Goal: Task Accomplishment & Management: Complete application form

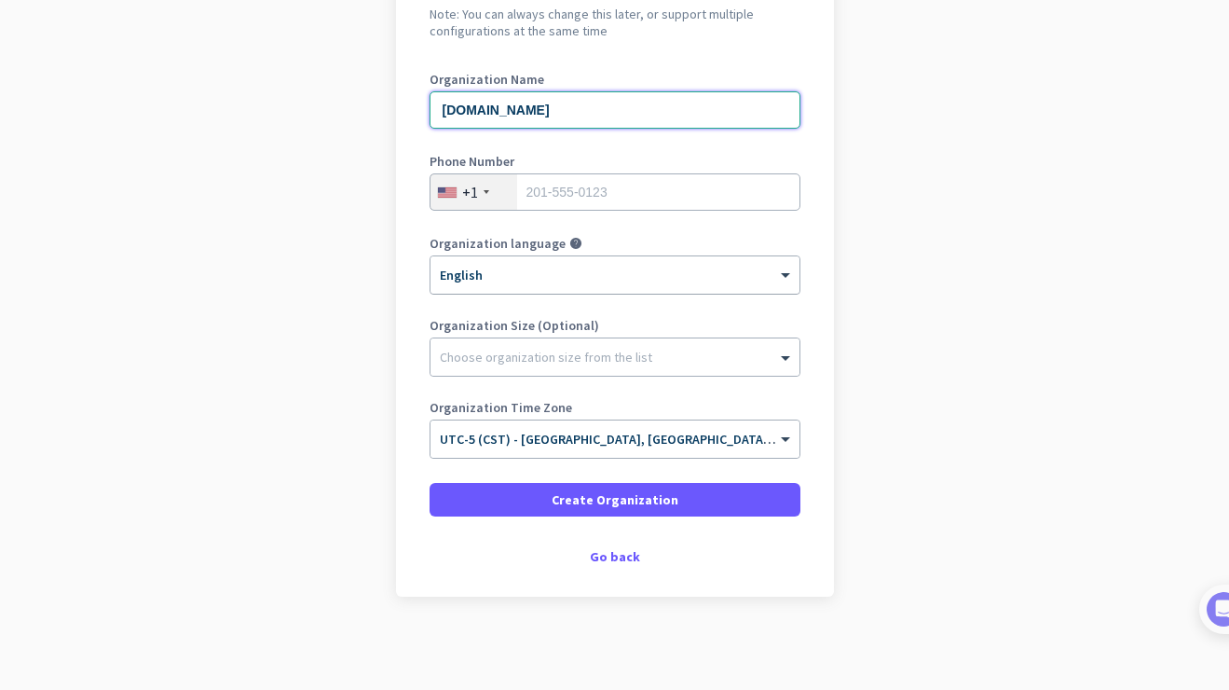
scroll to position [212, 0]
type input "[DOMAIN_NAME]"
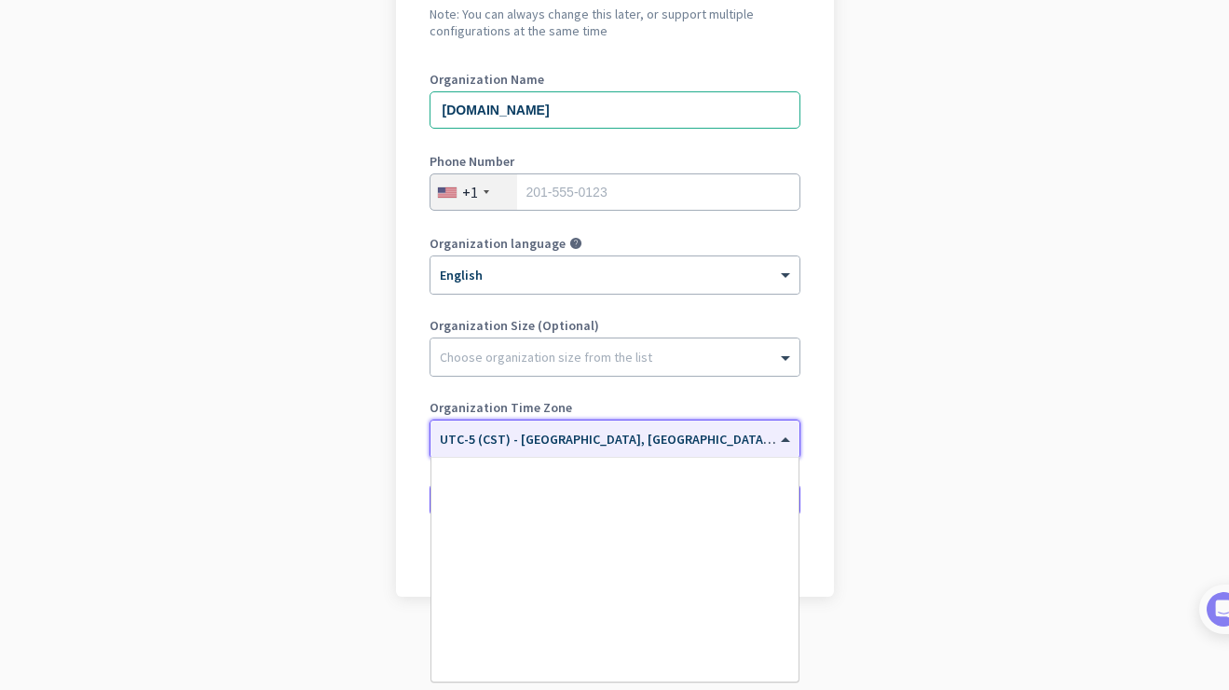
scroll to position [922, 0]
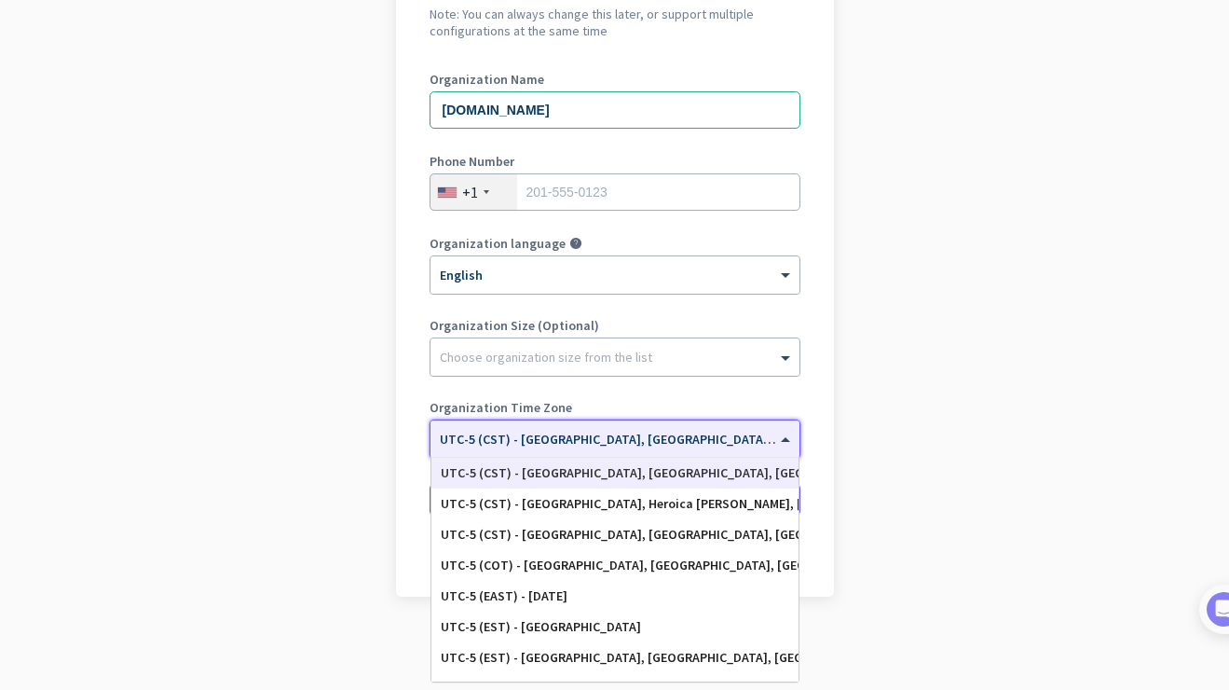
click at [559, 435] on input "text" at bounding box center [596, 433] width 313 height 14
click at [985, 353] on app-onboarding-organization "Create Organization Note: You can always change this later, or support multiple…" at bounding box center [614, 314] width 1229 height 751
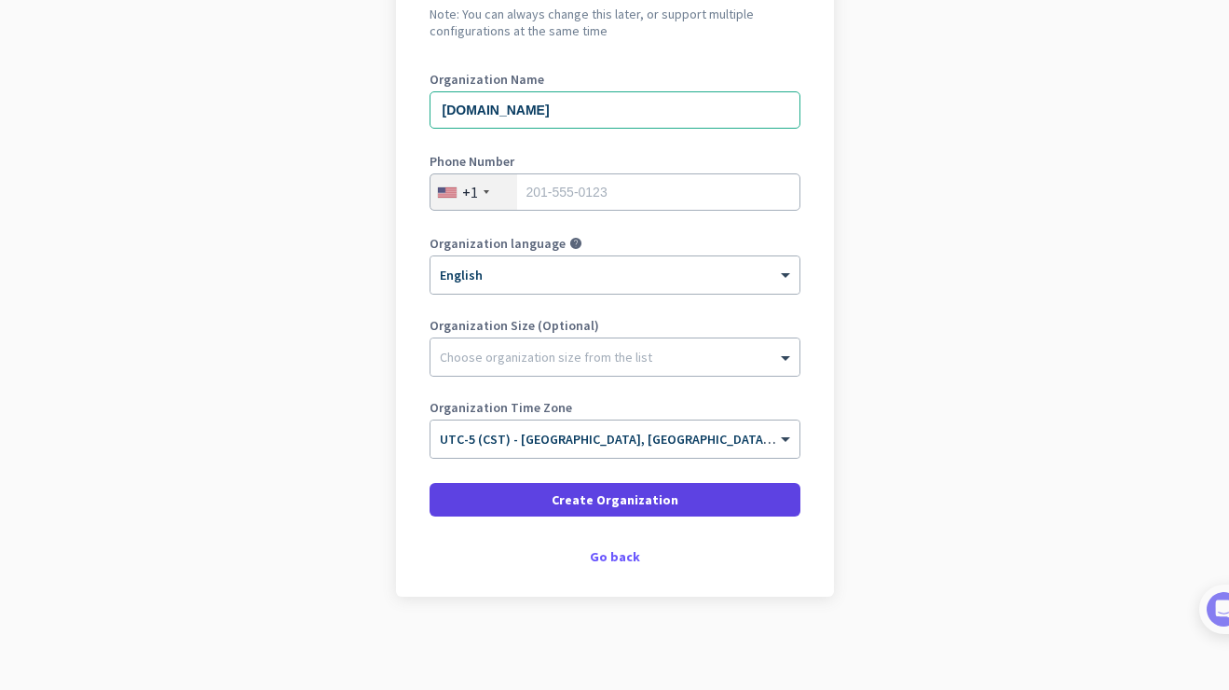
click at [624, 506] on span "Create Organization" at bounding box center [615, 499] width 127 height 19
click at [579, 499] on span "Create Organization" at bounding box center [615, 499] width 127 height 19
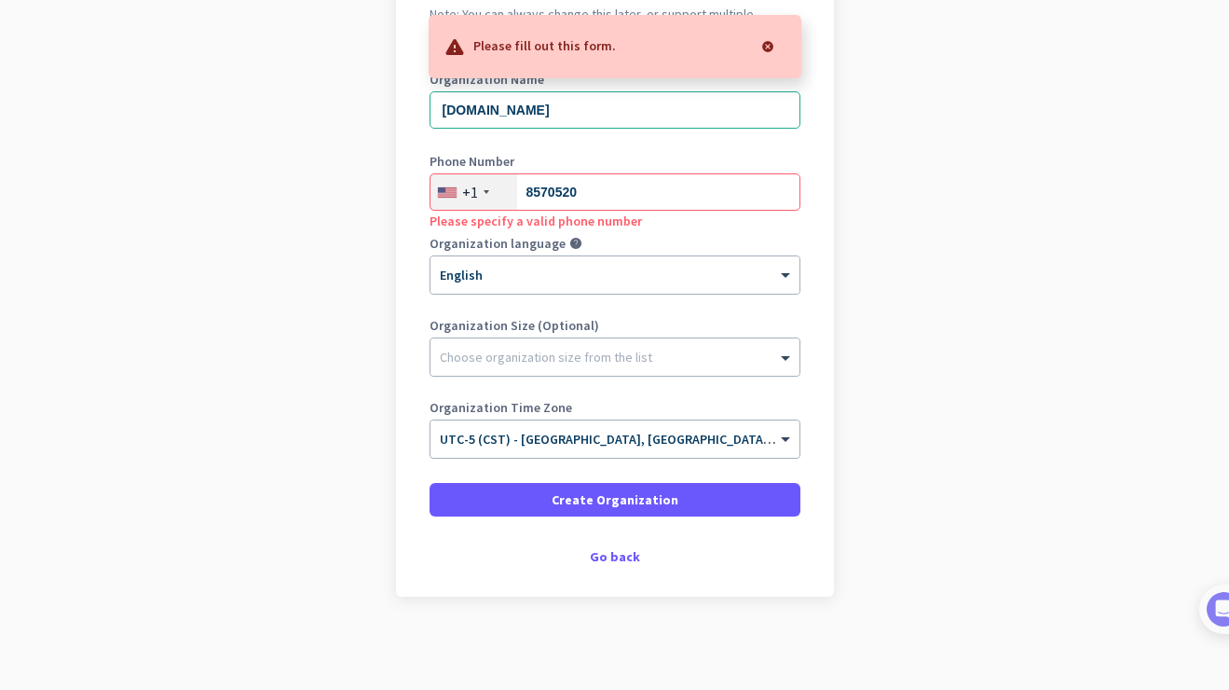
scroll to position [0, 0]
click at [513, 120] on input "[DOMAIN_NAME]" at bounding box center [615, 109] width 371 height 37
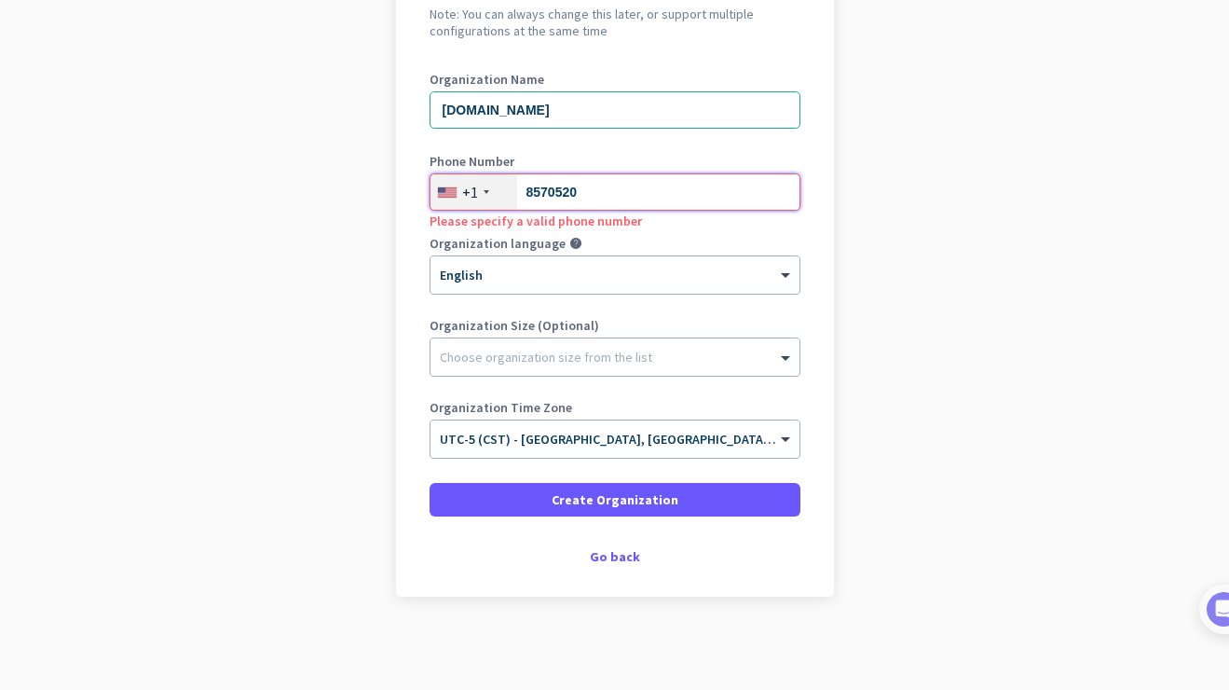
click at [543, 194] on input "8570520" at bounding box center [615, 191] width 371 height 37
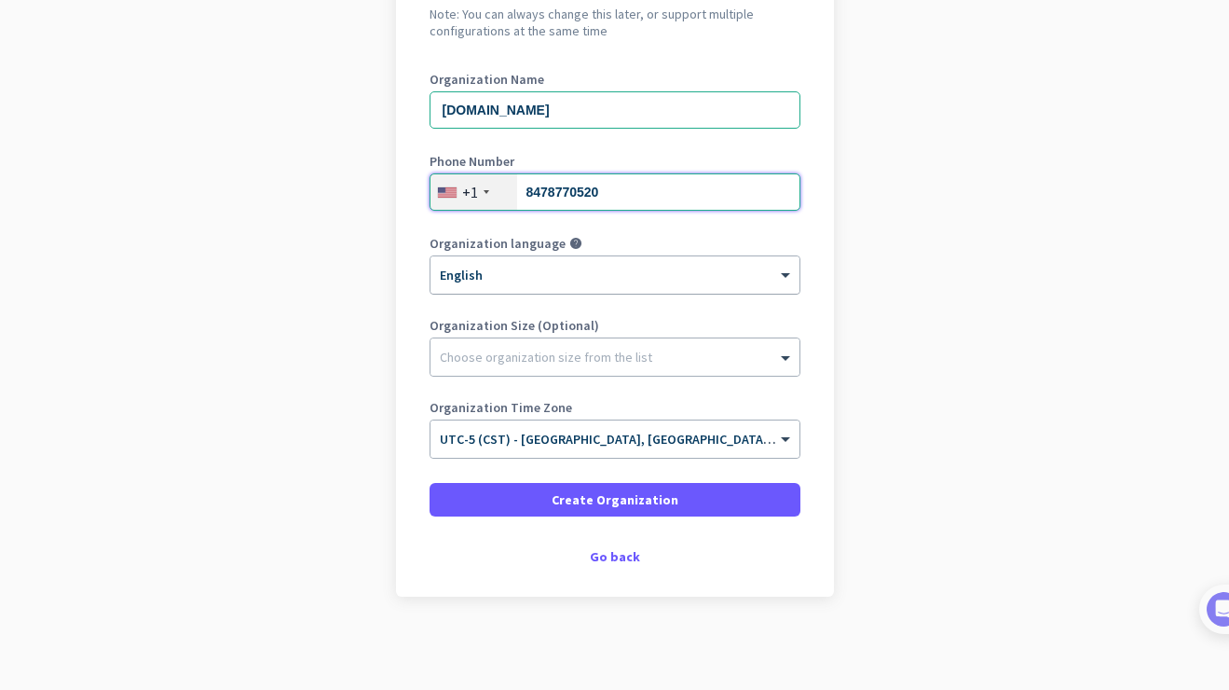
type input "8478770520"
click at [641, 260] on div "× English" at bounding box center [614, 274] width 369 height 37
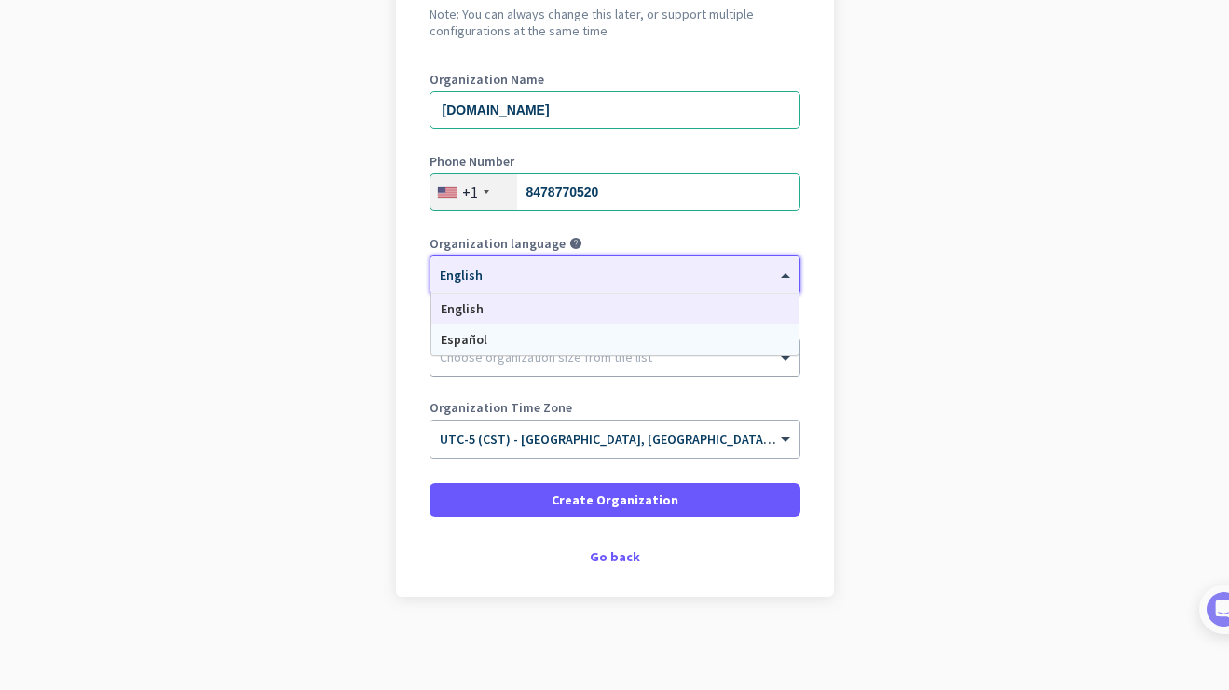
click at [625, 365] on div "Choose organization size from the list" at bounding box center [614, 356] width 369 height 37
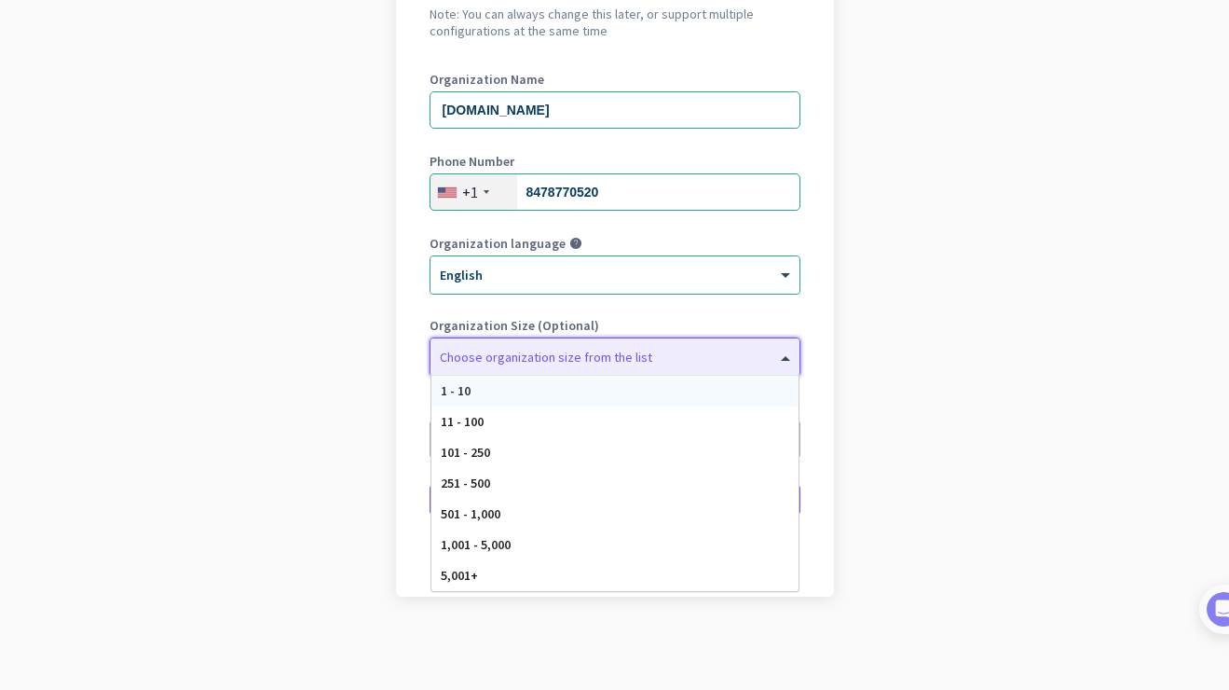
click at [926, 341] on app-onboarding-organization "Create Organization Note: You can always change this later, or support multiple…" at bounding box center [614, 314] width 1229 height 751
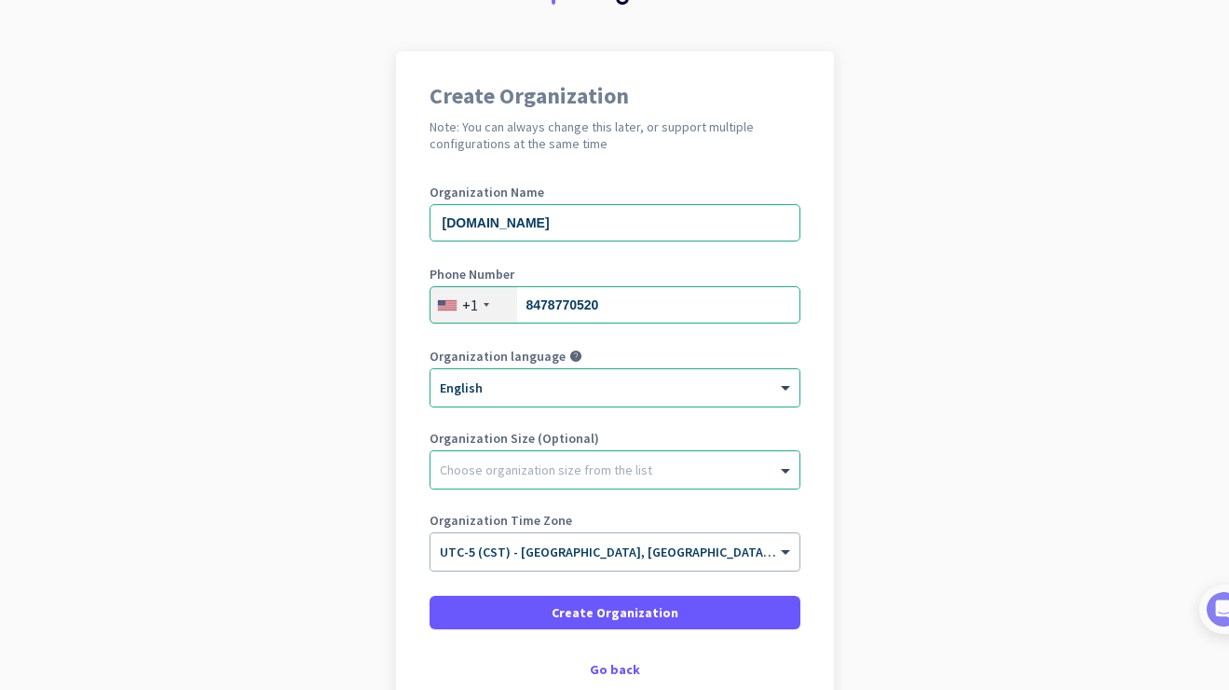
scroll to position [101, 0]
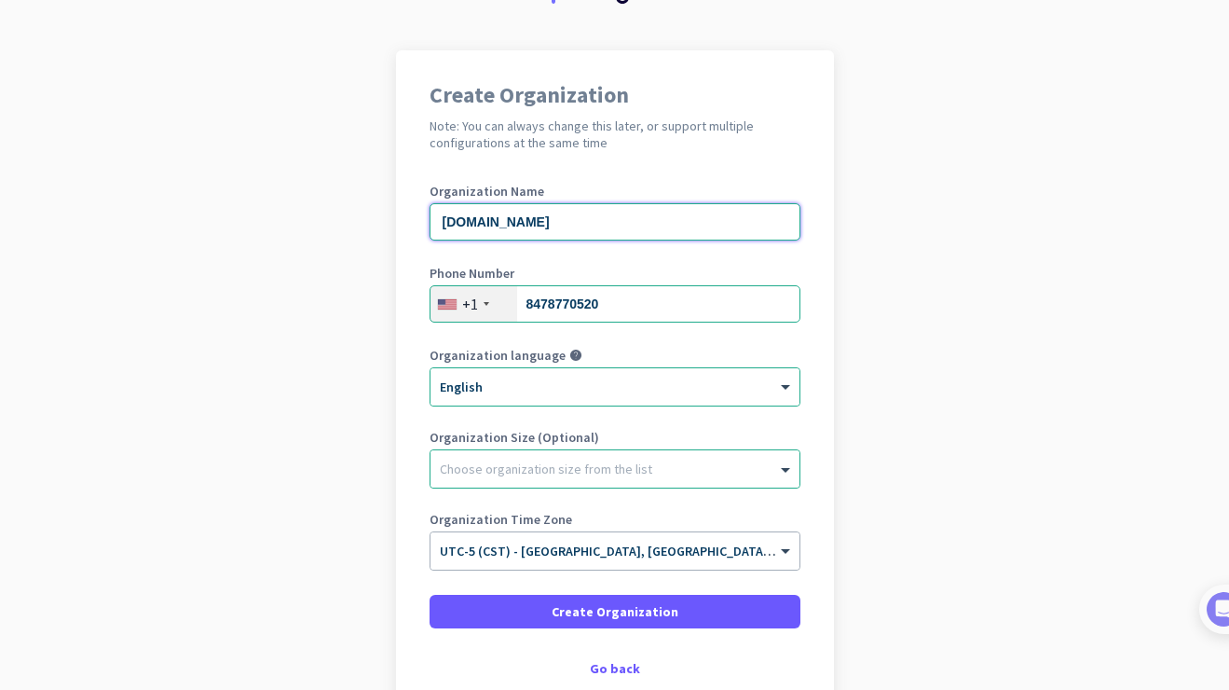
click at [518, 222] on input "[DOMAIN_NAME]" at bounding box center [615, 221] width 371 height 37
type input "M"
type input "I"
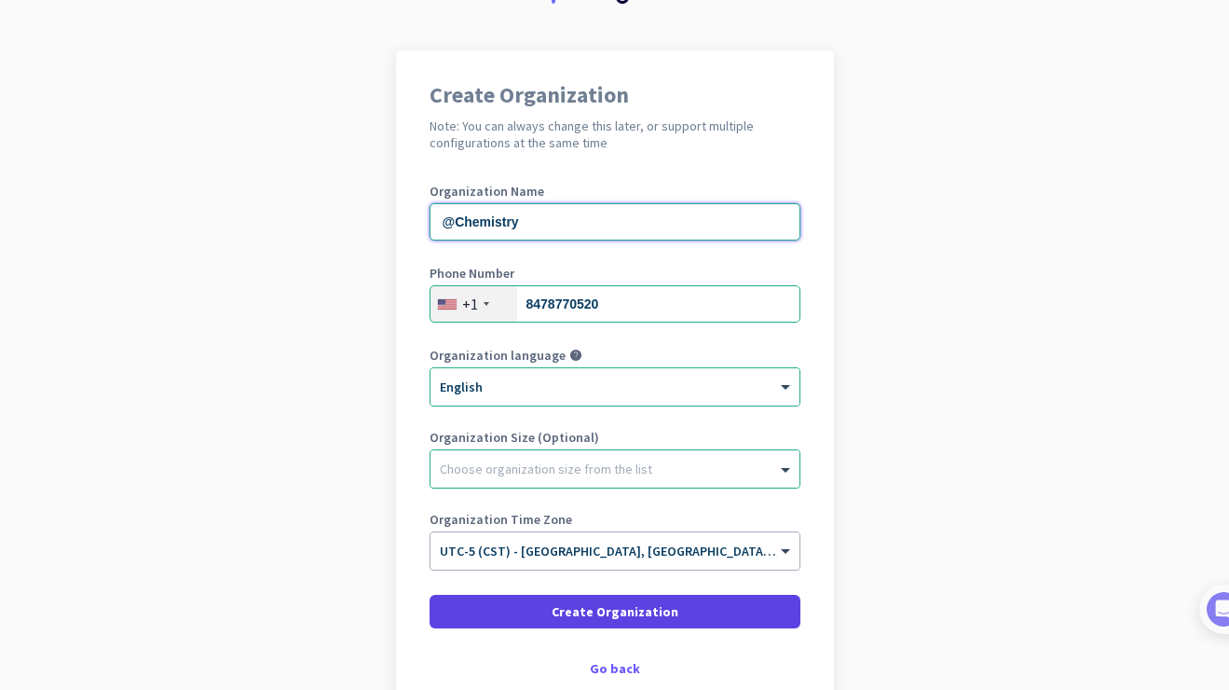
type input "@Chemistry"
click at [583, 610] on span "Create Organization" at bounding box center [615, 611] width 127 height 19
